Goal: Communication & Community: Share content

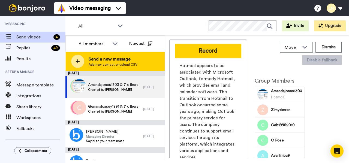
click at [97, 60] on span "Send a new message" at bounding box center [113, 59] width 49 height 7
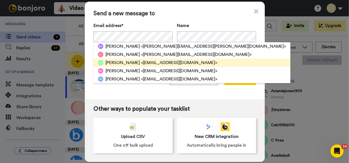
click at [141, 62] on span "<parkerbethany2@gmail.com>" at bounding box center [179, 62] width 76 height 7
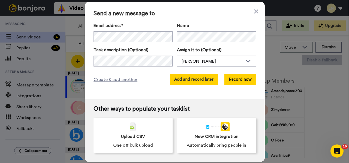
click at [203, 81] on button "Add and record later" at bounding box center [194, 79] width 48 height 11
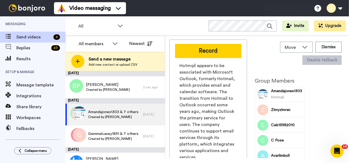
click at [112, 58] on span "Send a new message" at bounding box center [113, 59] width 49 height 7
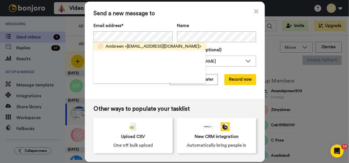
click at [115, 48] on span "Ambreen" at bounding box center [114, 46] width 18 height 7
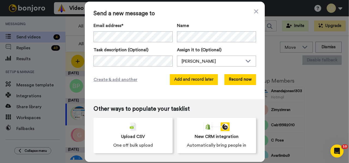
click at [202, 77] on button "Add and record later" at bounding box center [194, 79] width 48 height 11
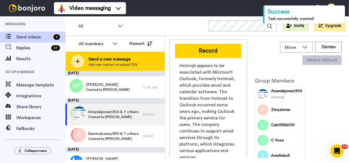
click at [105, 59] on span "Send a new message" at bounding box center [113, 59] width 49 height 7
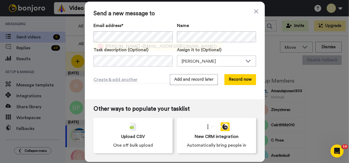
click at [111, 47] on span "[PERSON_NAME]" at bounding box center [122, 46] width 34 height 7
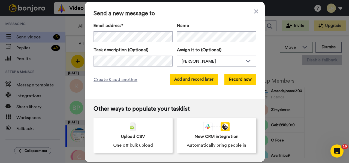
click at [179, 79] on button "Add and record later" at bounding box center [194, 79] width 48 height 11
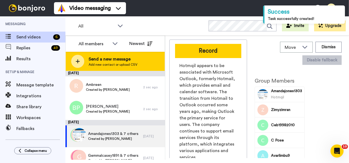
click at [101, 56] on div "Send a new message Add new contact or upload CSV" at bounding box center [115, 61] width 99 height 19
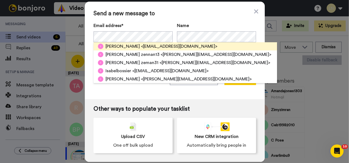
click at [110, 46] on span "[PERSON_NAME]" at bounding box center [122, 46] width 34 height 7
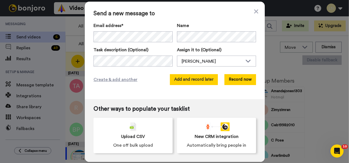
click at [187, 81] on button "Add and record later" at bounding box center [194, 79] width 48 height 11
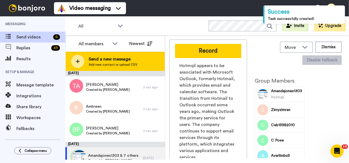
click at [116, 56] on span "Send a new message" at bounding box center [113, 59] width 49 height 7
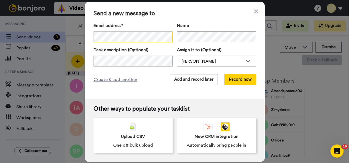
click at [59, 32] on div "Send a new message to Email address* Tafa <Mavedzenge13@gmail.com> Tafadzwa Ven…" at bounding box center [174, 81] width 349 height 163
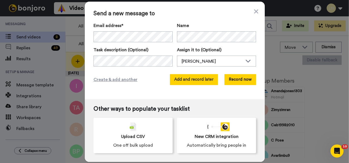
click at [204, 79] on button "Add and record later" at bounding box center [194, 79] width 48 height 11
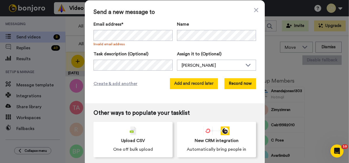
click at [201, 84] on button "Add and record later" at bounding box center [194, 83] width 48 height 11
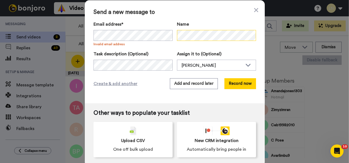
click at [174, 34] on div "Email address* No search result for ‘ Tafadzwa Musiza ’ Invalid email address N…" at bounding box center [174, 33] width 162 height 25
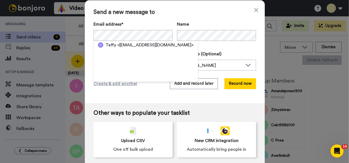
click at [147, 96] on div "Send a new message to Email address* Taffy <musiza88@icloud.com> Invalid email …" at bounding box center [175, 51] width 180 height 103
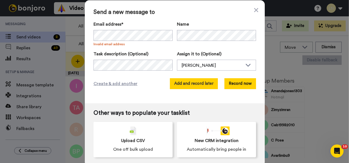
click at [182, 85] on button "Add and record later" at bounding box center [194, 83] width 48 height 11
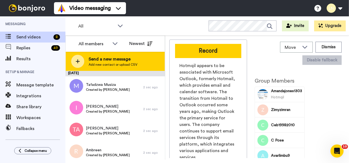
click at [104, 59] on span "Send a new message" at bounding box center [113, 59] width 49 height 7
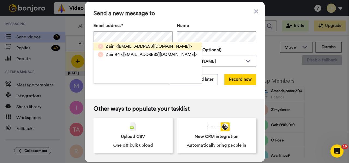
click at [121, 46] on span "<zainyology@gmail.com>" at bounding box center [154, 46] width 76 height 7
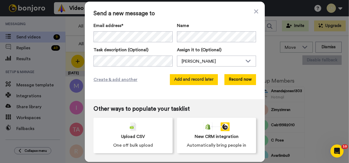
click at [185, 83] on button "Add and record later" at bounding box center [194, 79] width 48 height 11
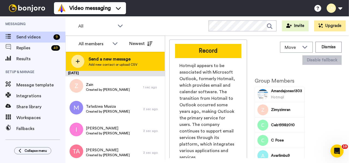
click at [96, 64] on span "Add new contact or upload CSV" at bounding box center [113, 64] width 49 height 4
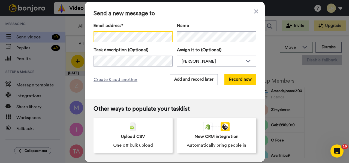
click at [60, 33] on div "Send a new message to Email address* Holly Bull <holly.bull@porthosp.nhs.uk> Ho…" at bounding box center [174, 81] width 349 height 163
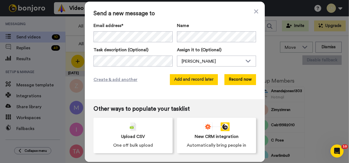
click at [183, 83] on button "Add and record later" at bounding box center [194, 79] width 48 height 11
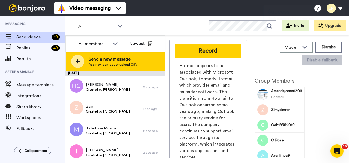
click at [113, 57] on span "Send a new message" at bounding box center [113, 59] width 49 height 7
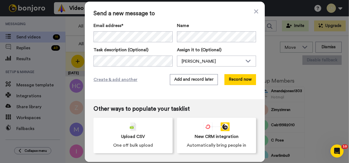
click at [192, 93] on div "Send a new message to Email address* Caroline Witts <carolinewitts6@gmail.com> …" at bounding box center [175, 51] width 180 height 98
click at [186, 81] on button "Add and record later" at bounding box center [194, 79] width 48 height 11
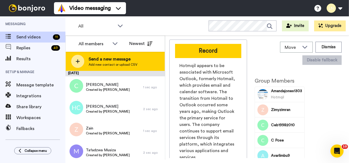
click at [113, 63] on span "Add new contact or upload CSV" at bounding box center [113, 64] width 49 height 4
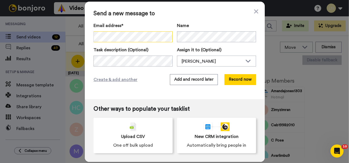
click at [91, 35] on div "Send a new message to Email address* No search result for ‘ blesin ’ Name Task …" at bounding box center [175, 51] width 180 height 98
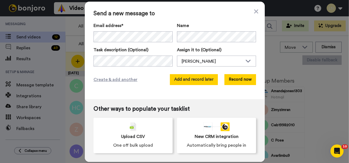
click at [178, 80] on button "Add and record later" at bounding box center [194, 79] width 48 height 11
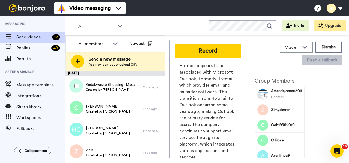
click at [79, 84] on div at bounding box center [76, 86] width 20 height 19
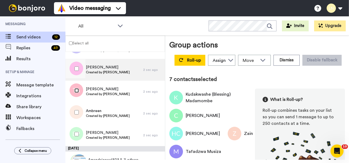
scroll to position [109, 0]
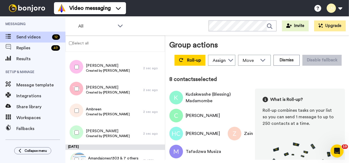
click at [76, 135] on div at bounding box center [76, 132] width 20 height 19
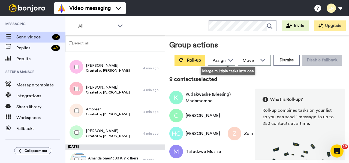
click at [205, 62] on button "Roll-up" at bounding box center [189, 60] width 31 height 11
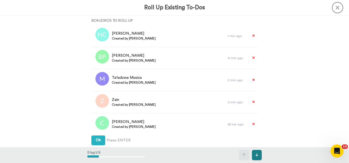
click at [257, 154] on icon at bounding box center [256, 154] width 3 height 3
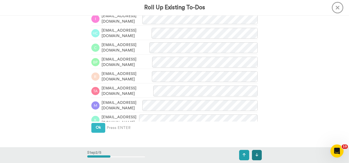
click at [257, 154] on icon at bounding box center [256, 154] width 3 height 3
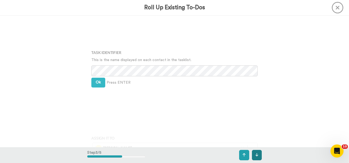
click at [257, 154] on icon at bounding box center [256, 154] width 3 height 3
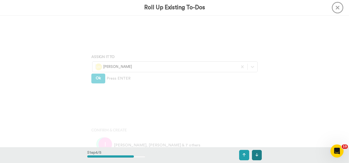
click at [257, 154] on icon at bounding box center [256, 154] width 3 height 3
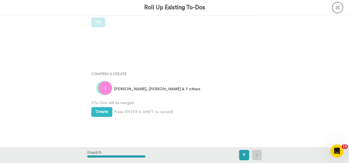
scroll to position [427, 0]
click at [94, 110] on button "Create" at bounding box center [101, 112] width 21 height 10
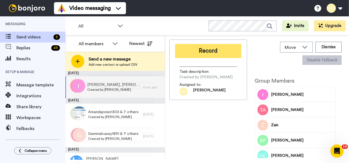
click at [213, 55] on button "Record" at bounding box center [208, 51] width 66 height 14
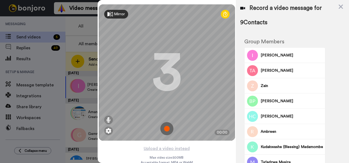
scroll to position [16, 0]
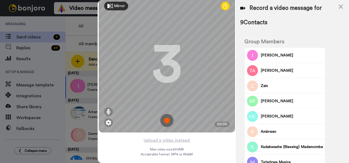
click at [165, 114] on img at bounding box center [166, 120] width 13 height 13
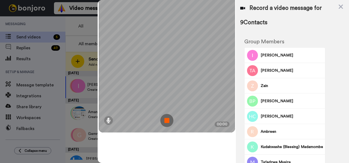
scroll to position [0, 0]
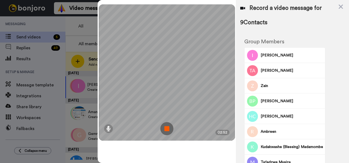
click at [168, 127] on img at bounding box center [166, 128] width 13 height 13
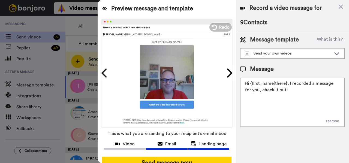
scroll to position [17, 0]
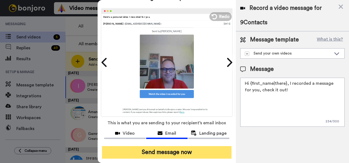
click at [177, 146] on button "Send message now" at bounding box center [166, 152] width 129 height 13
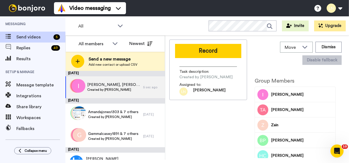
scroll to position [0, 0]
